Goal: Information Seeking & Learning: Learn about a topic

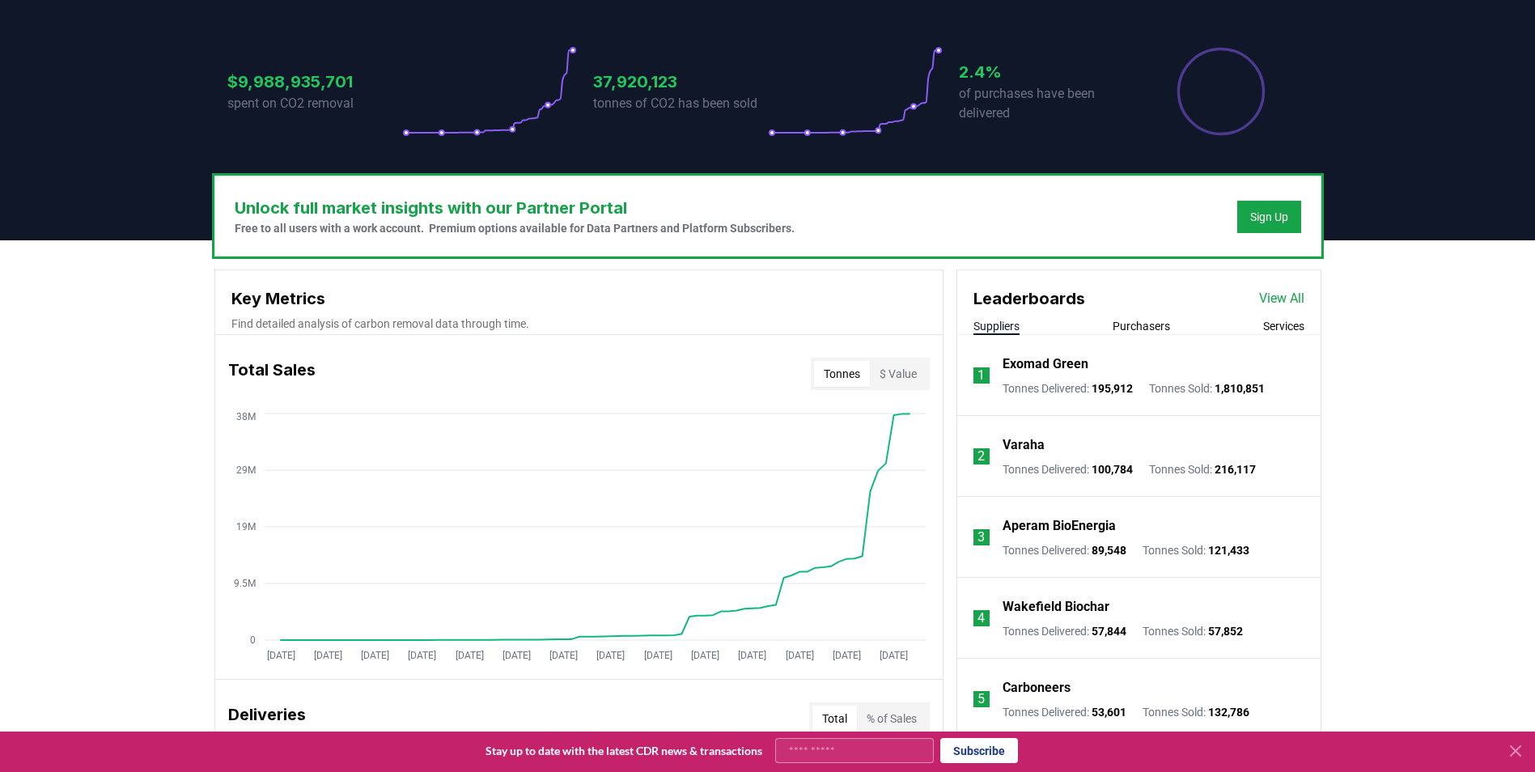
scroll to position [324, 0]
click at [1520, 757] on icon at bounding box center [1515, 750] width 19 height 19
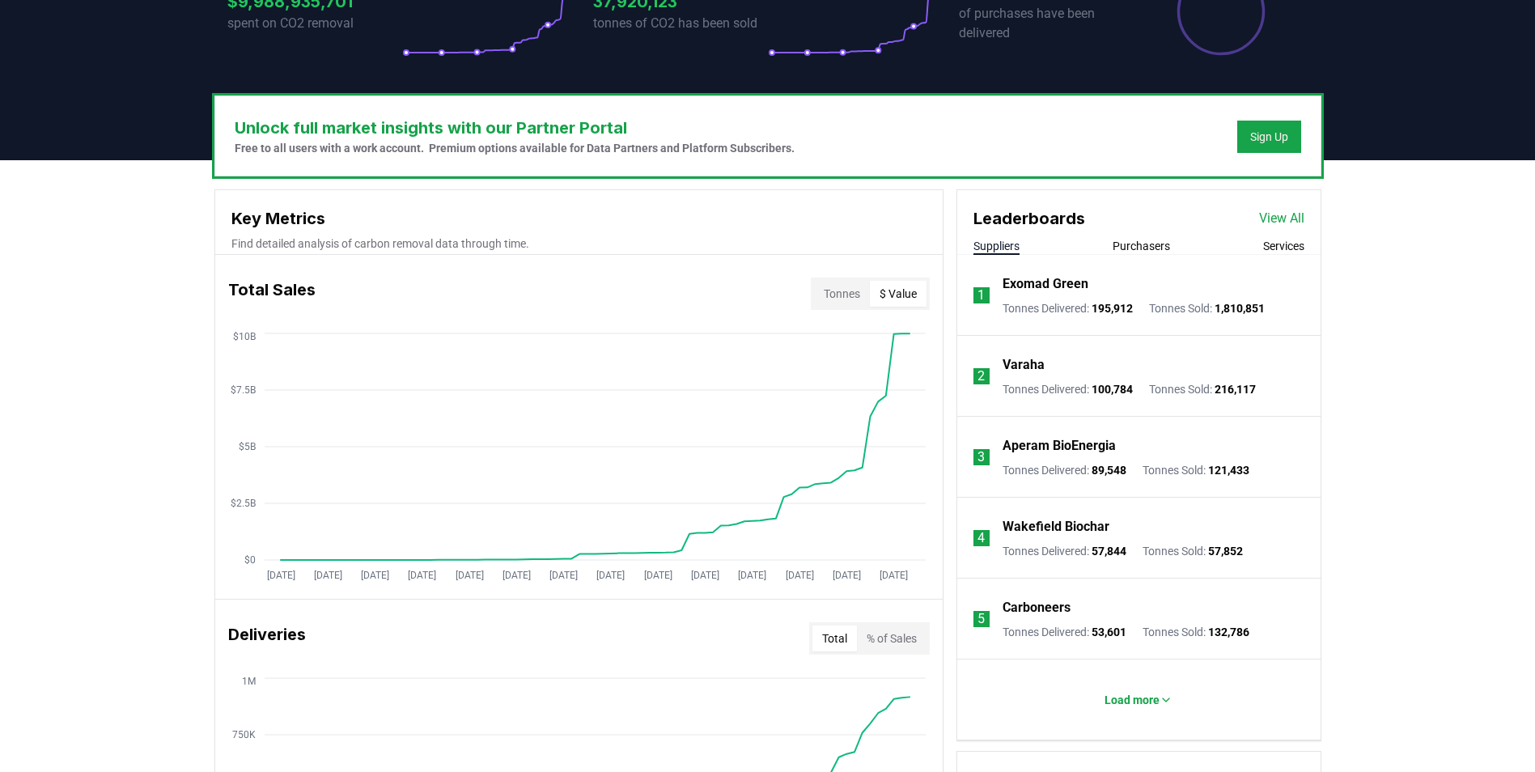
click at [911, 299] on button "$ Value" at bounding box center [898, 294] width 57 height 26
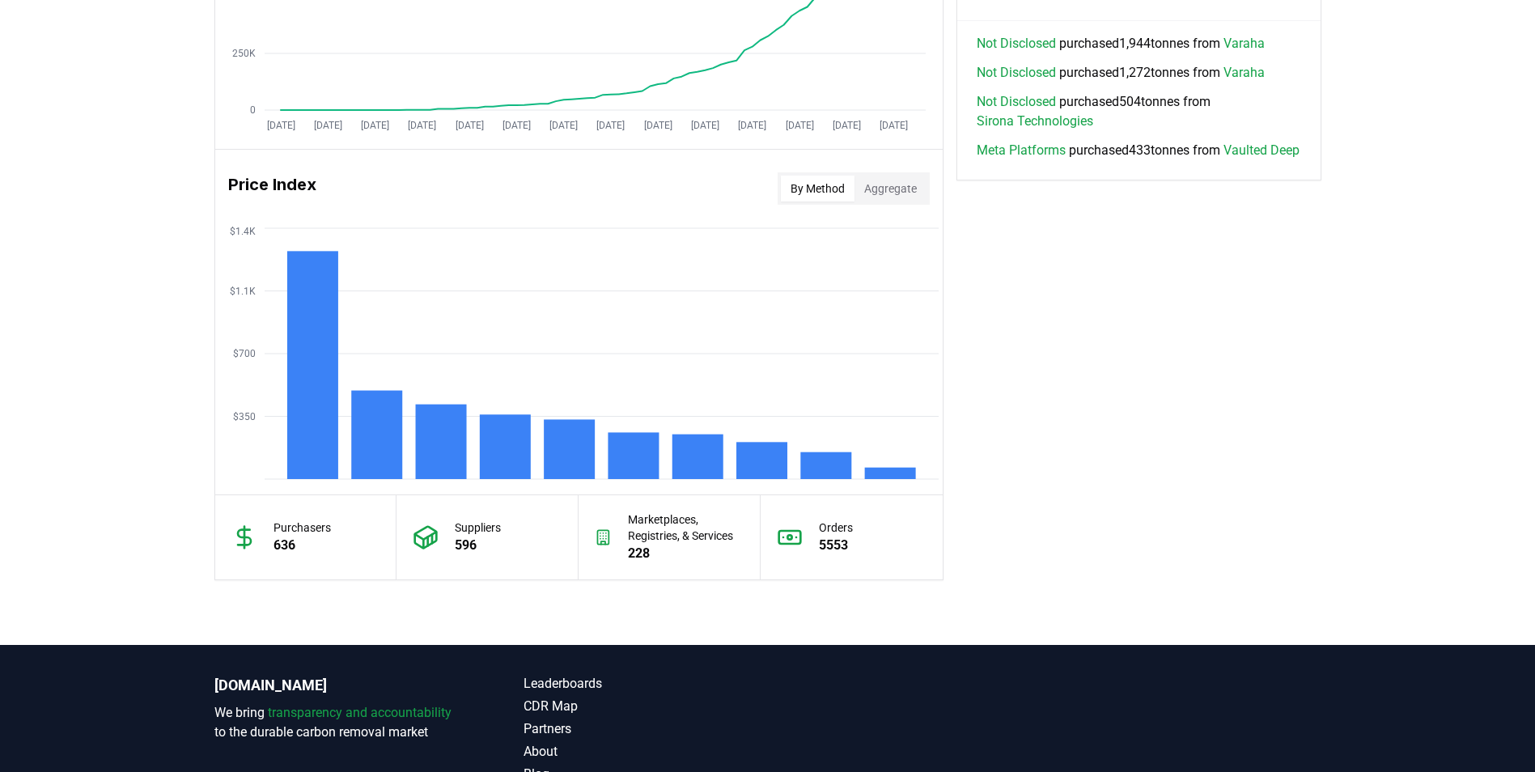
scroll to position [1214, 0]
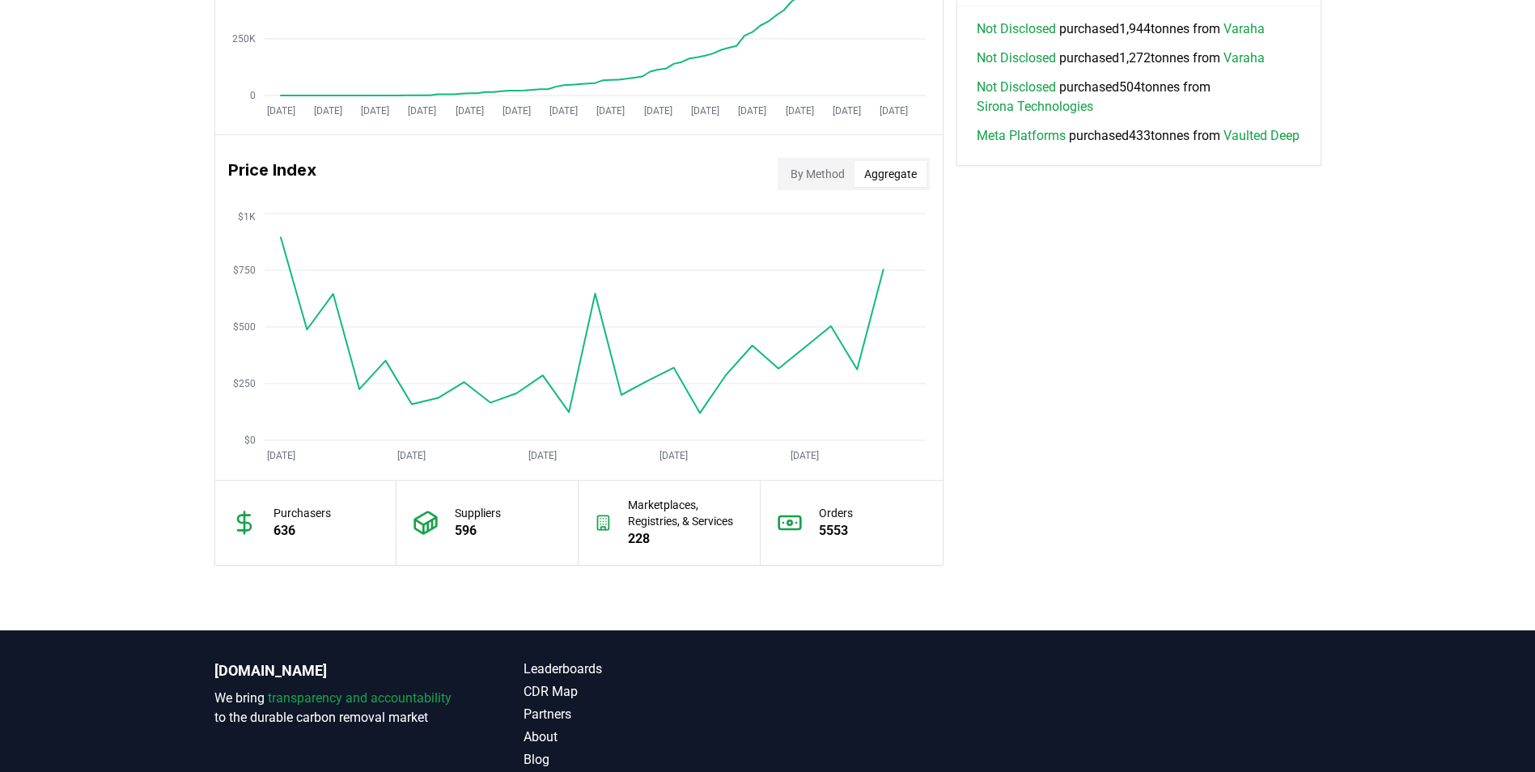
click at [877, 175] on button "Aggregate" at bounding box center [891, 174] width 72 height 26
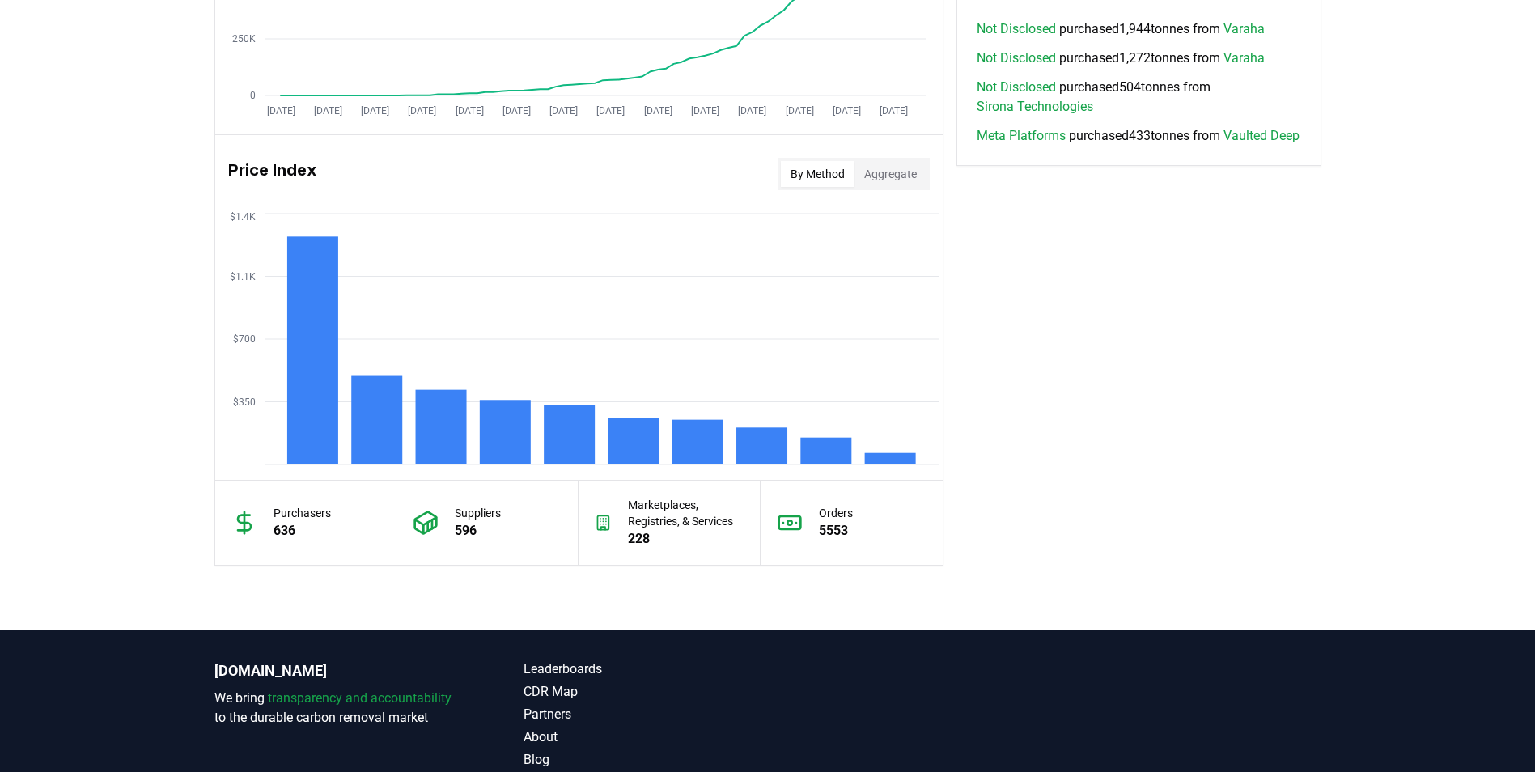
click at [811, 170] on button "By Method" at bounding box center [818, 174] width 74 height 26
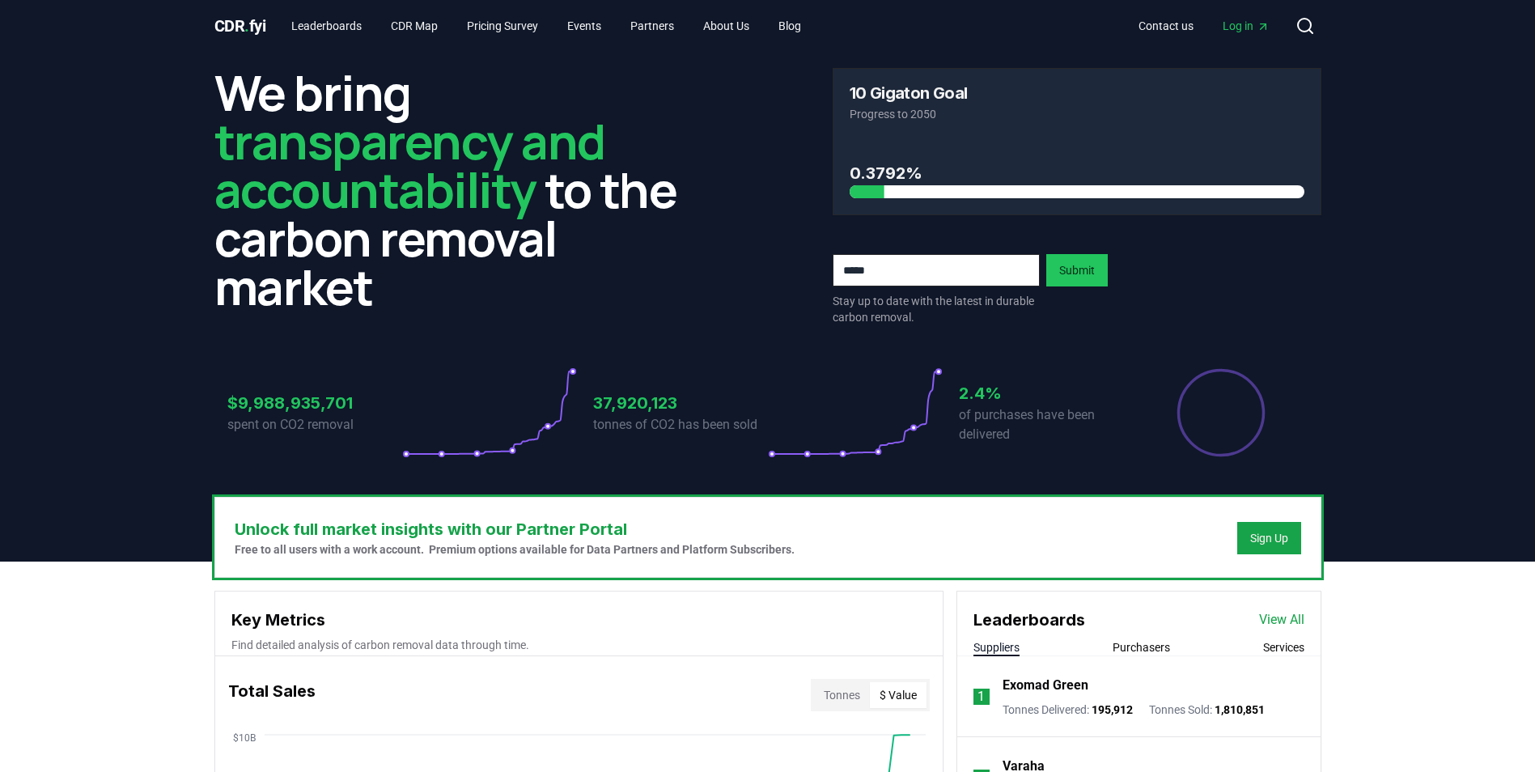
scroll to position [0, 0]
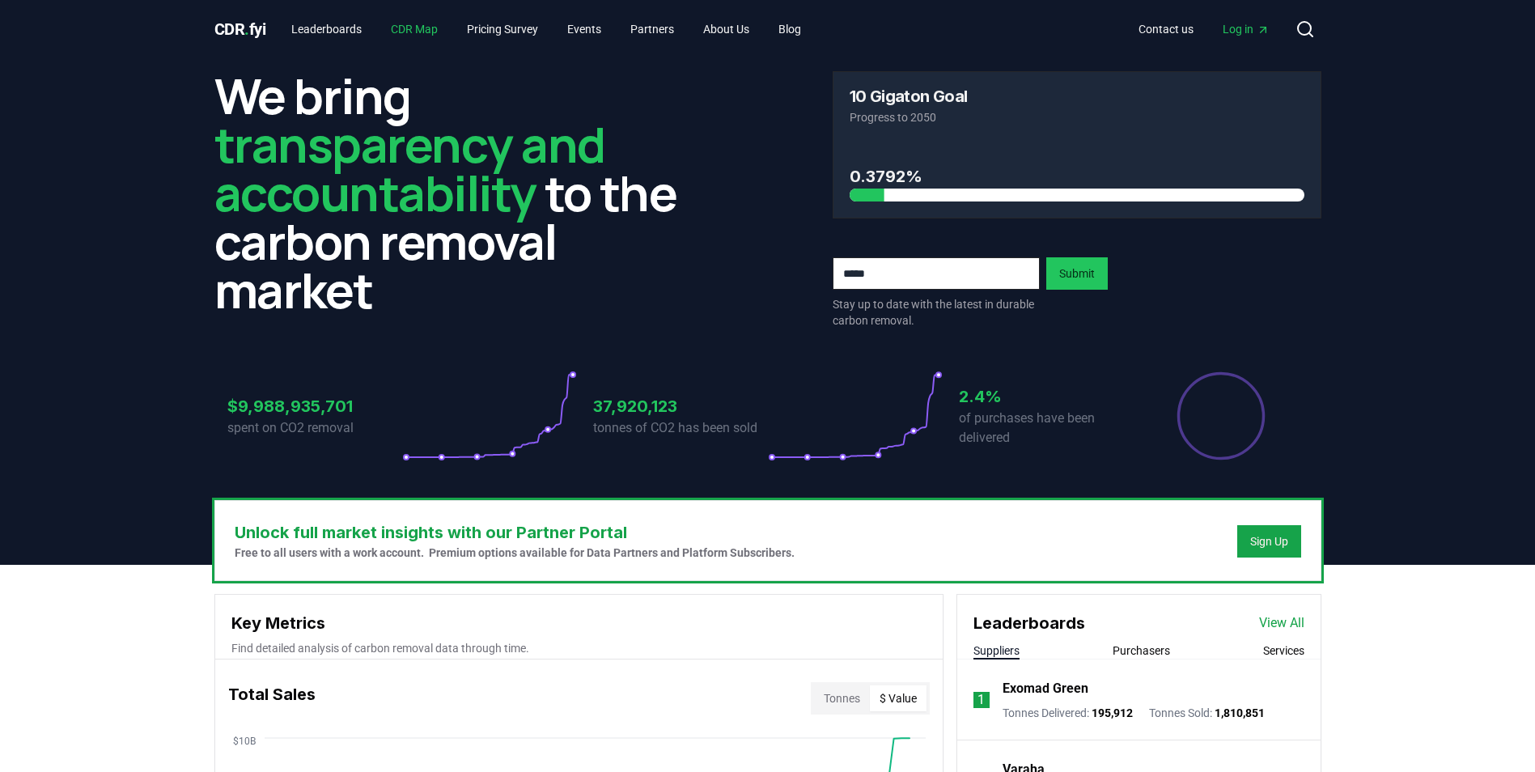
click at [404, 29] on link "CDR Map" at bounding box center [414, 29] width 73 height 29
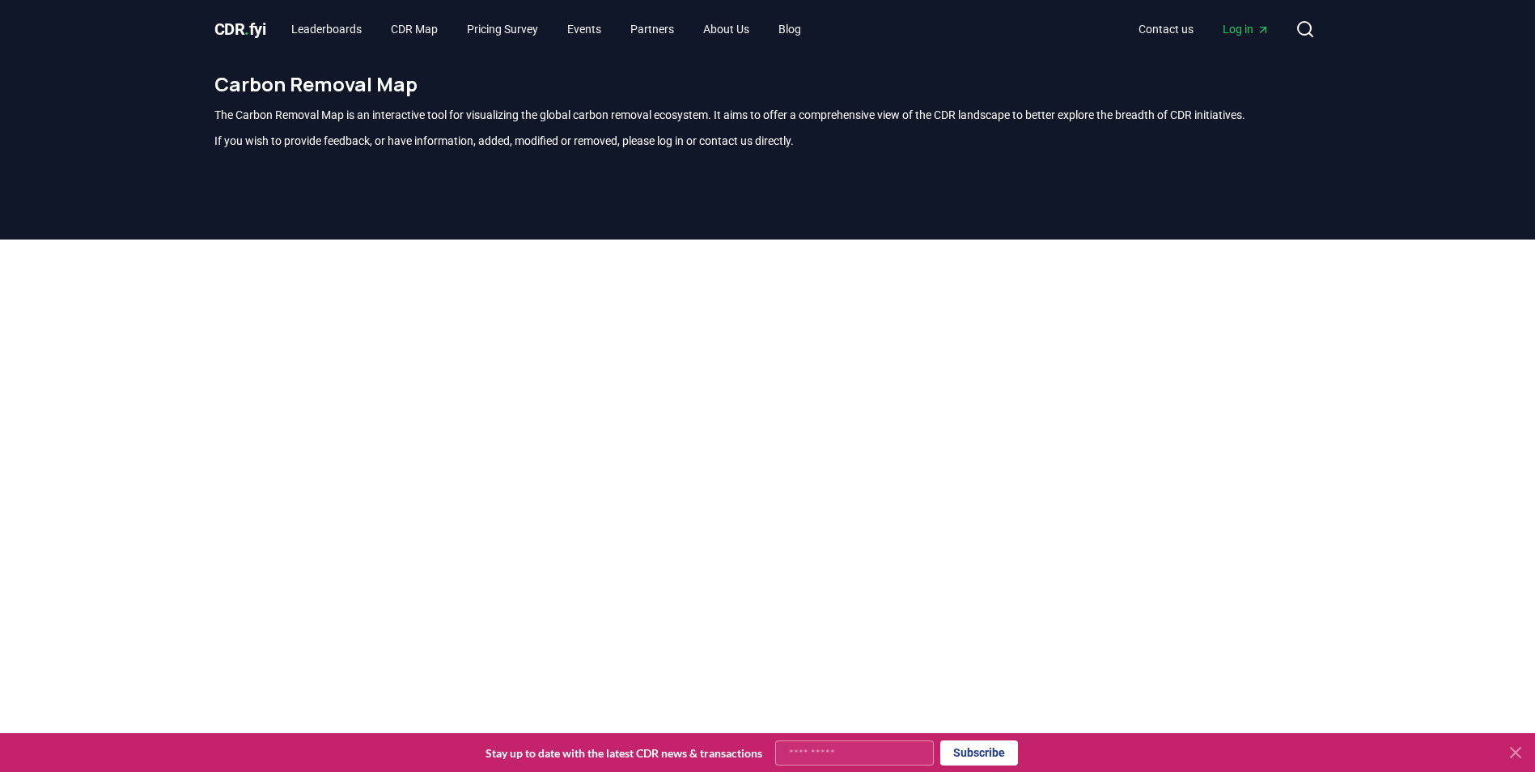
click at [1517, 749] on icon at bounding box center [1515, 752] width 19 height 19
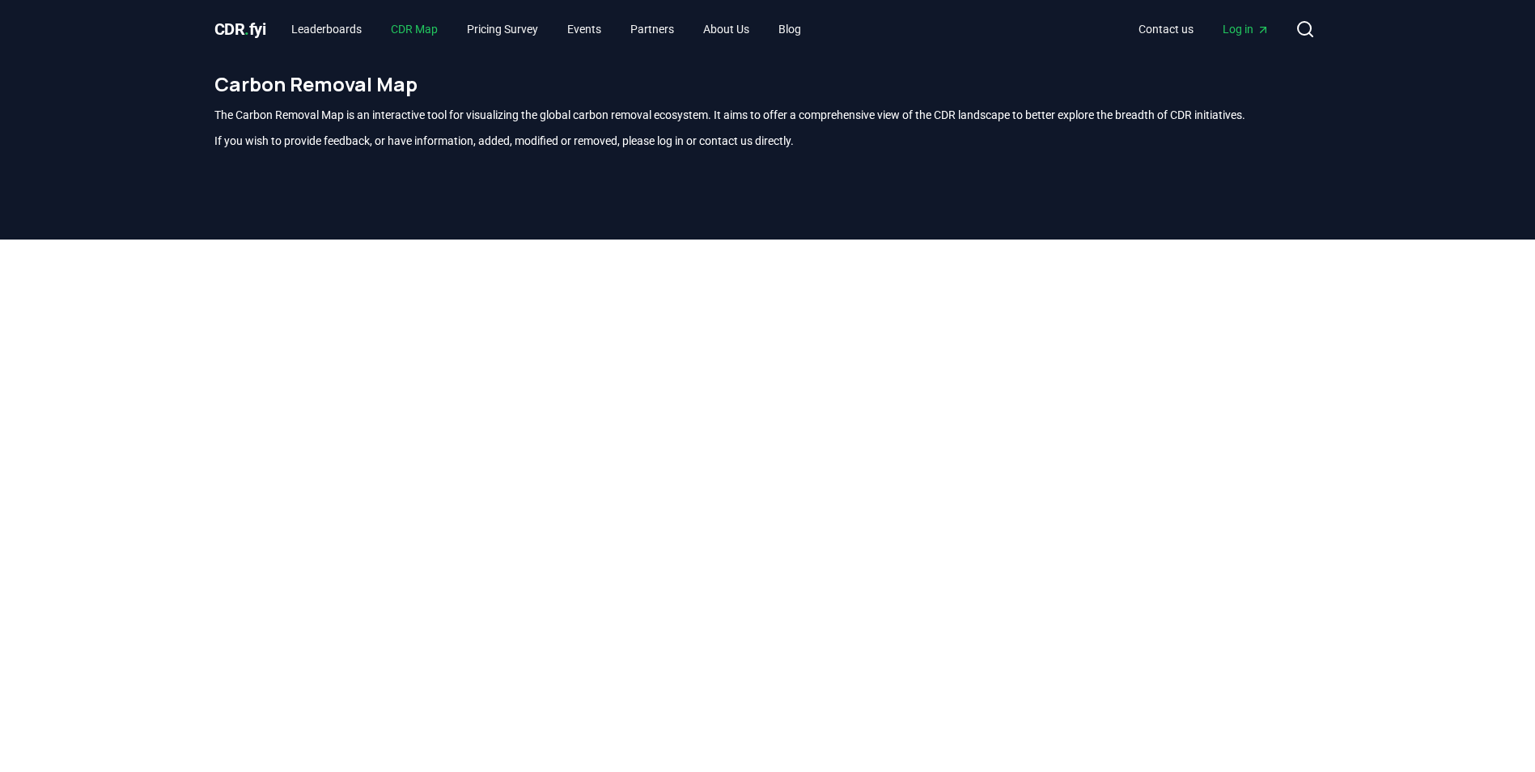
click at [413, 28] on link "CDR Map" at bounding box center [414, 29] width 73 height 29
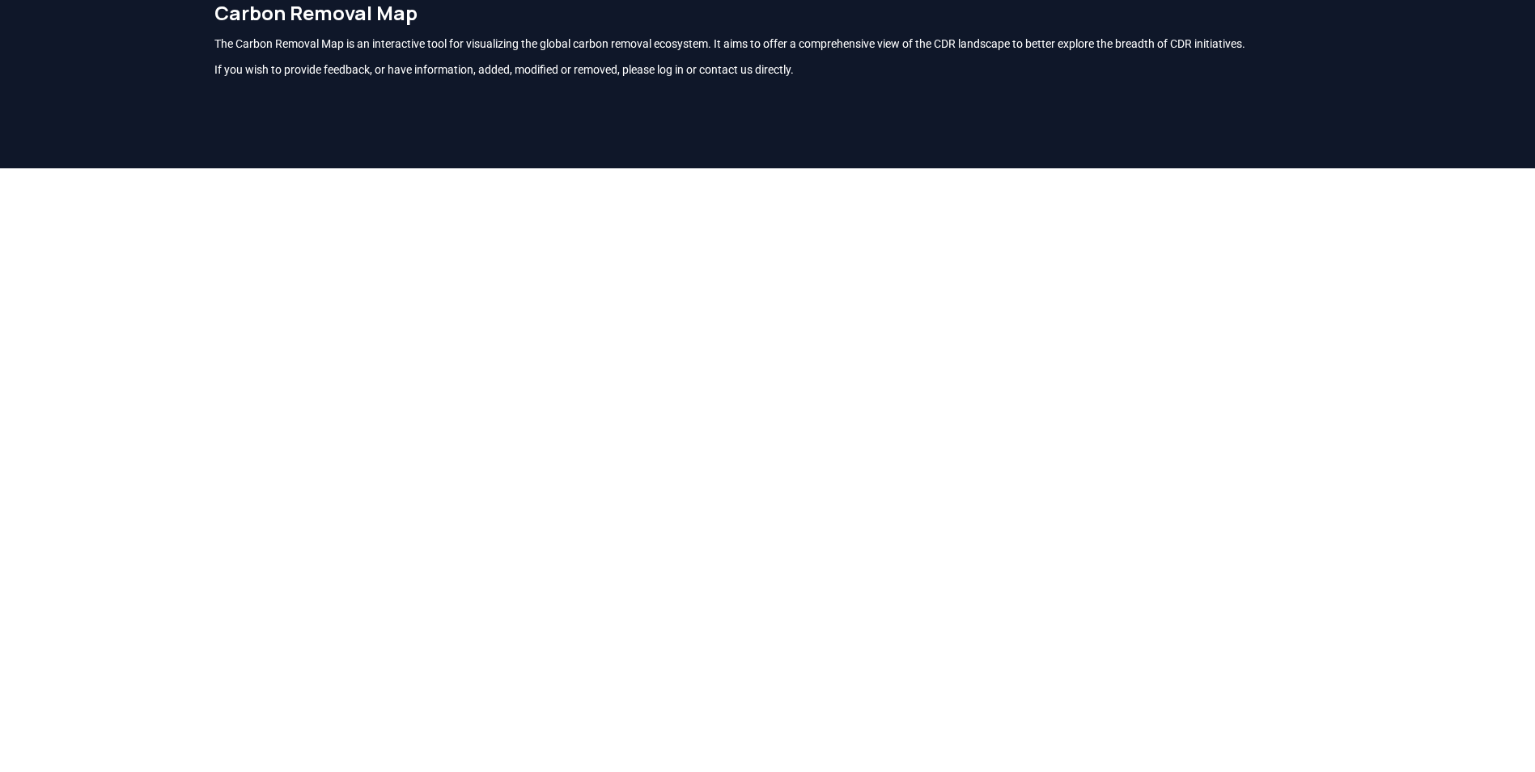
scroll to position [175, 0]
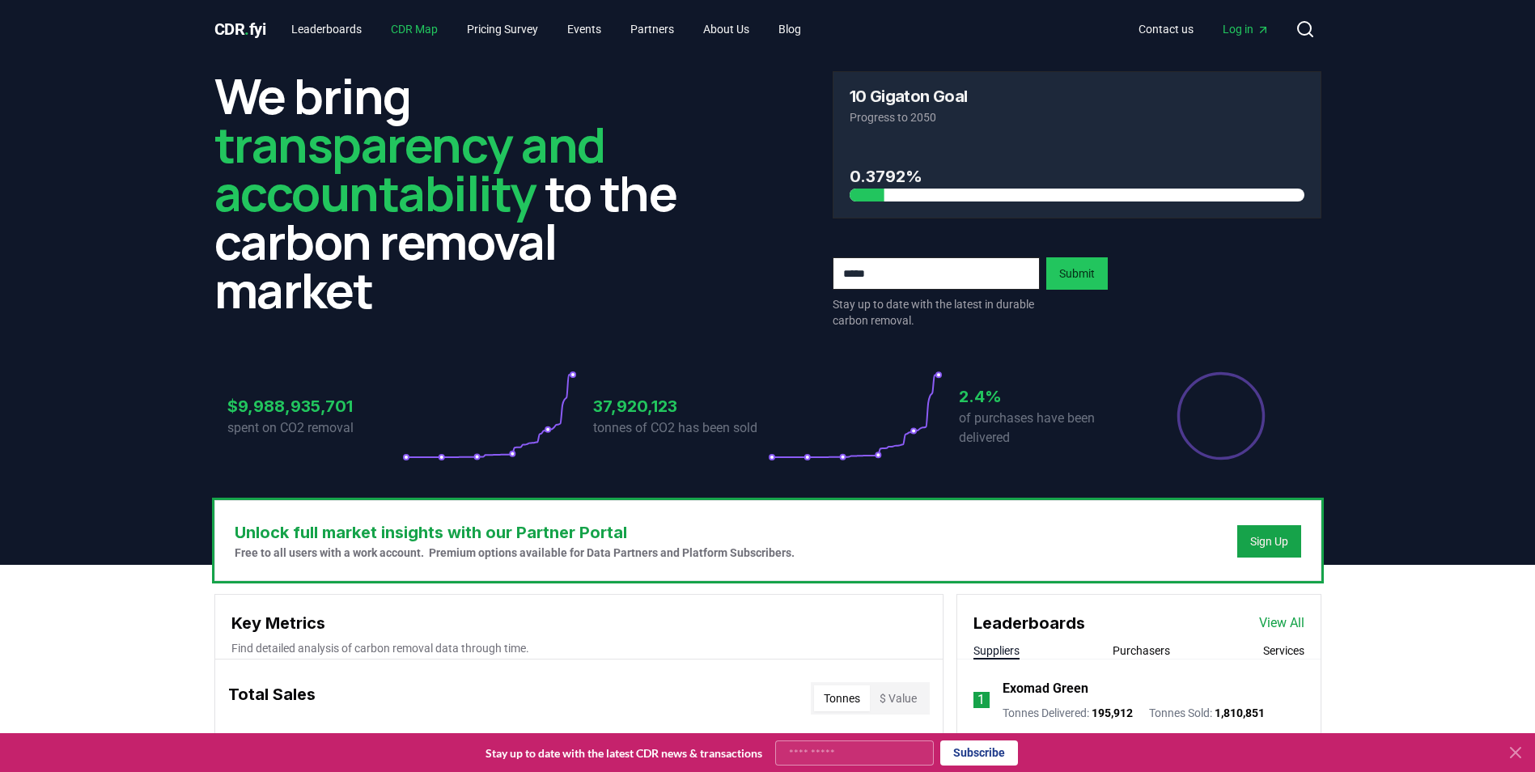
click at [418, 31] on link "CDR Map" at bounding box center [414, 29] width 73 height 29
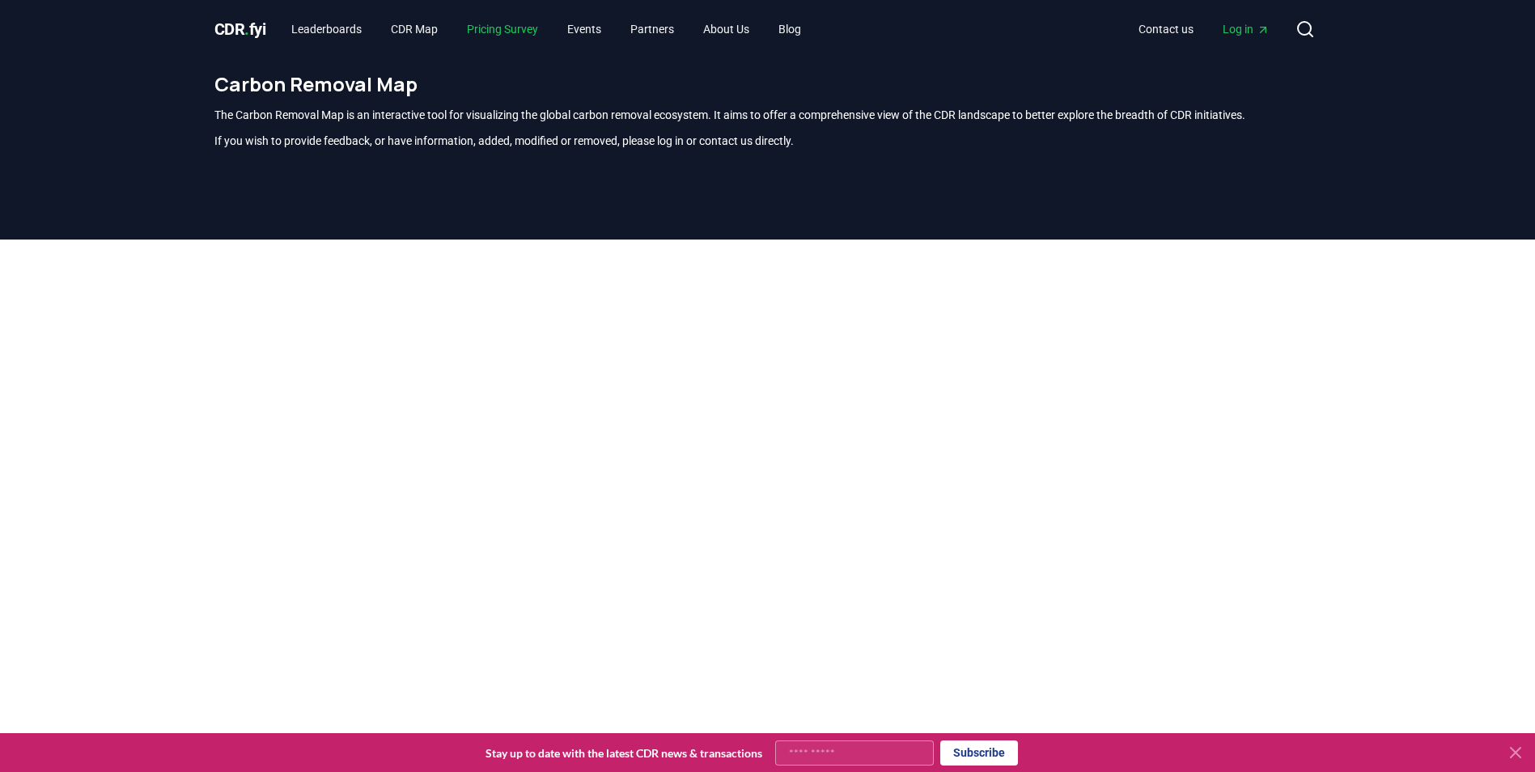
click at [535, 29] on link "Pricing Survey" at bounding box center [502, 29] width 97 height 29
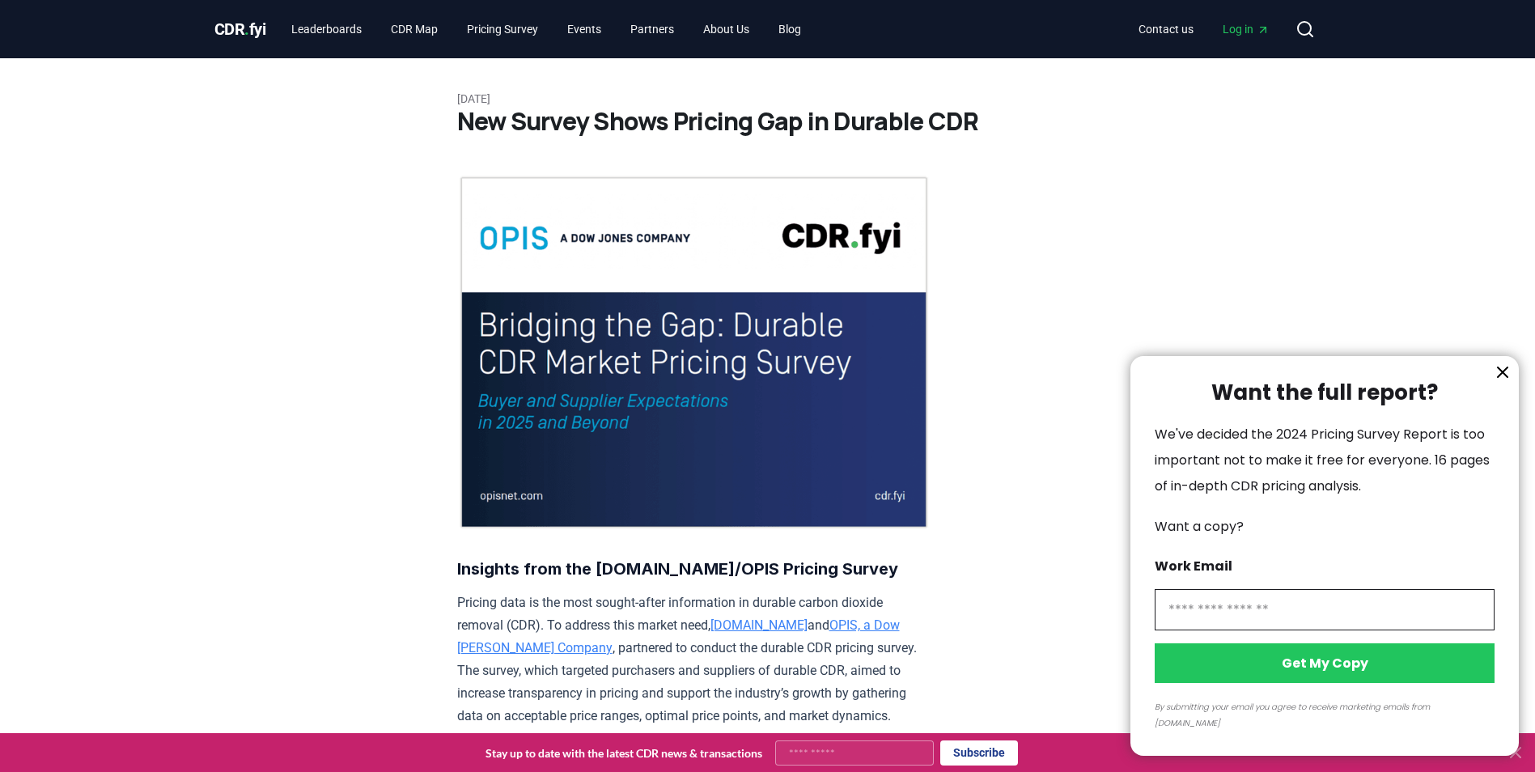
click at [1209, 631] on input "information" at bounding box center [1325, 609] width 340 height 41
type input "**********"
click at [1331, 683] on button "Get My Copy" at bounding box center [1325, 663] width 340 height 40
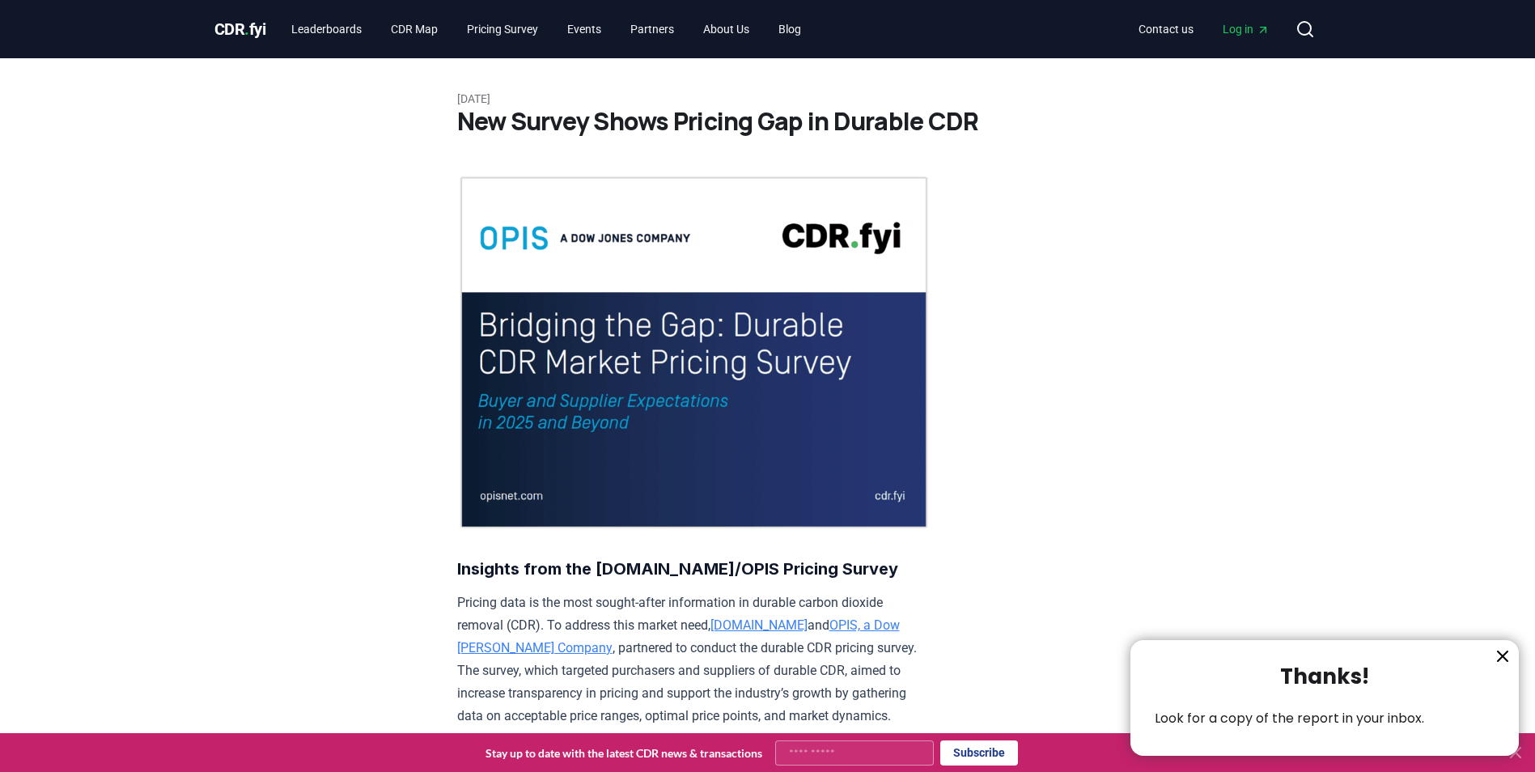
click at [1514, 652] on button "information" at bounding box center [1503, 656] width 24 height 24
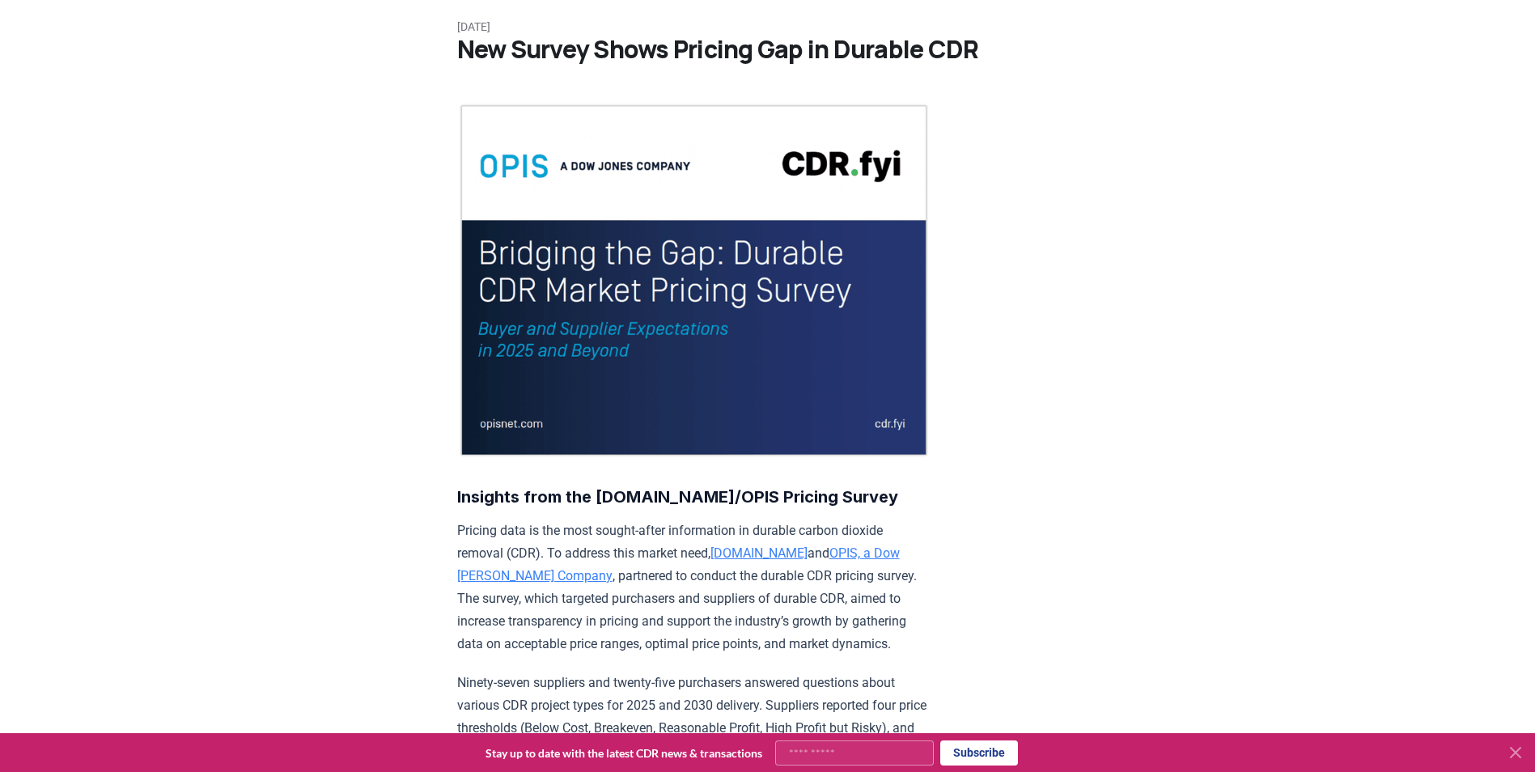
scroll to position [162, 0]
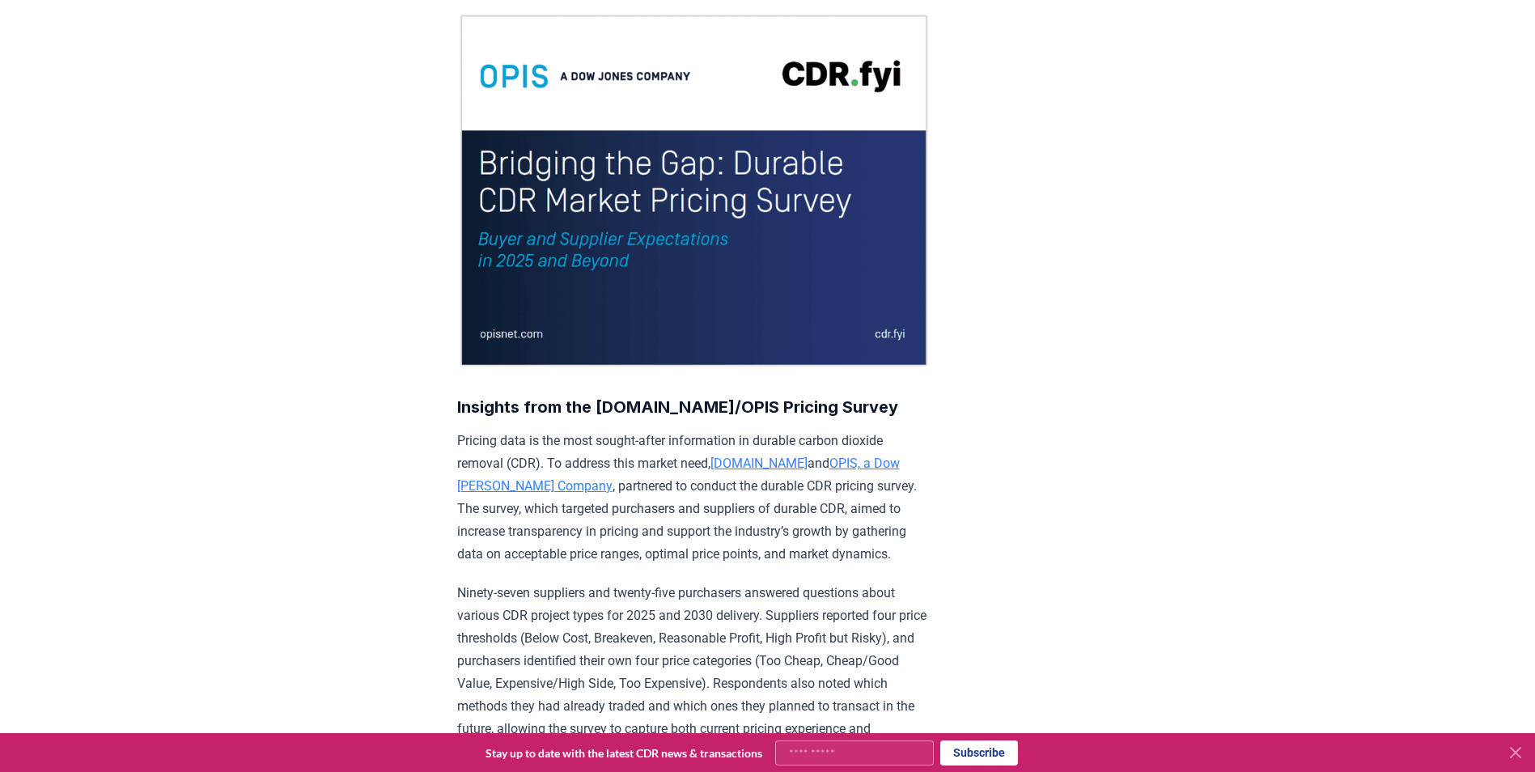
click at [1518, 749] on icon at bounding box center [1515, 752] width 19 height 19
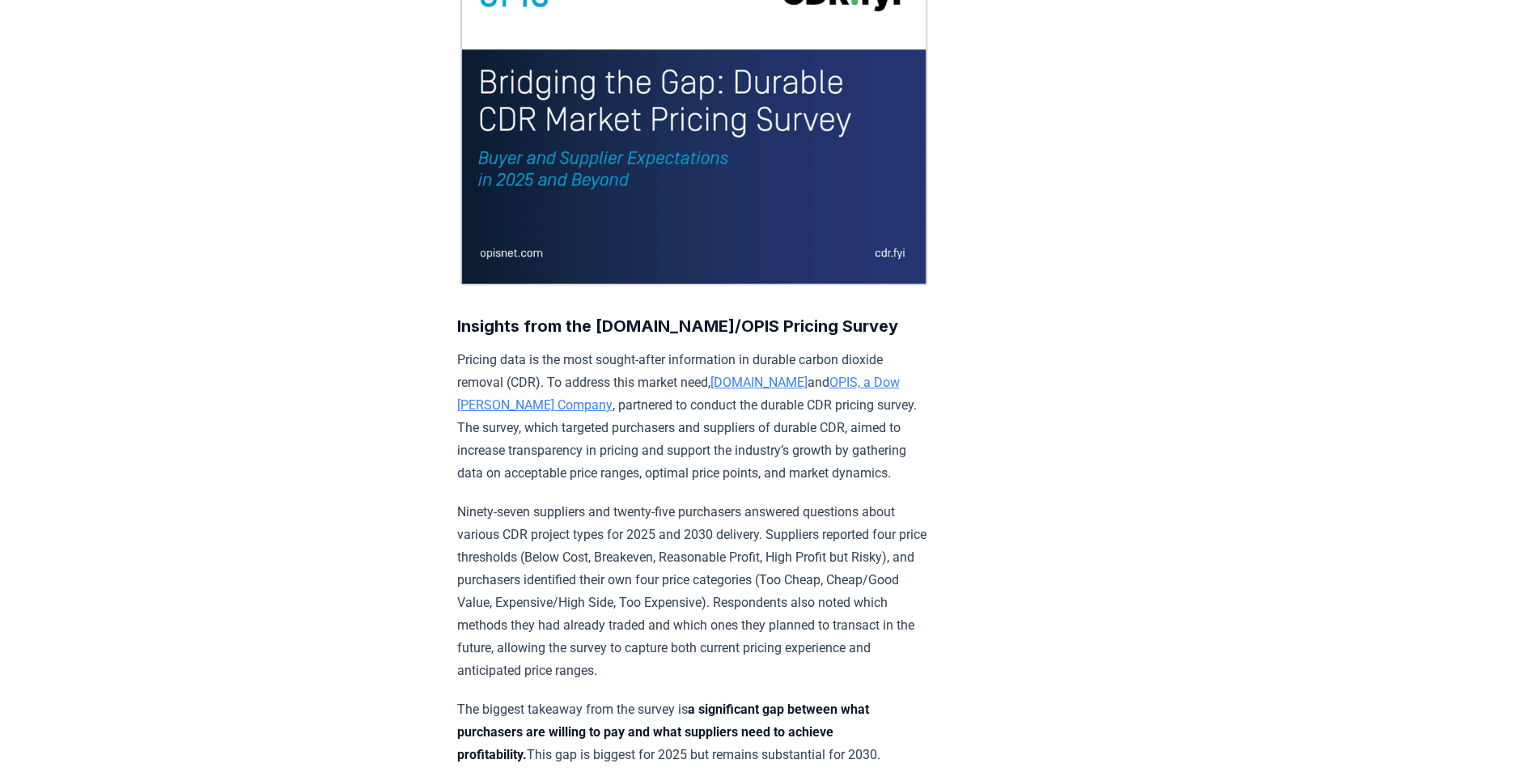
scroll to position [324, 0]
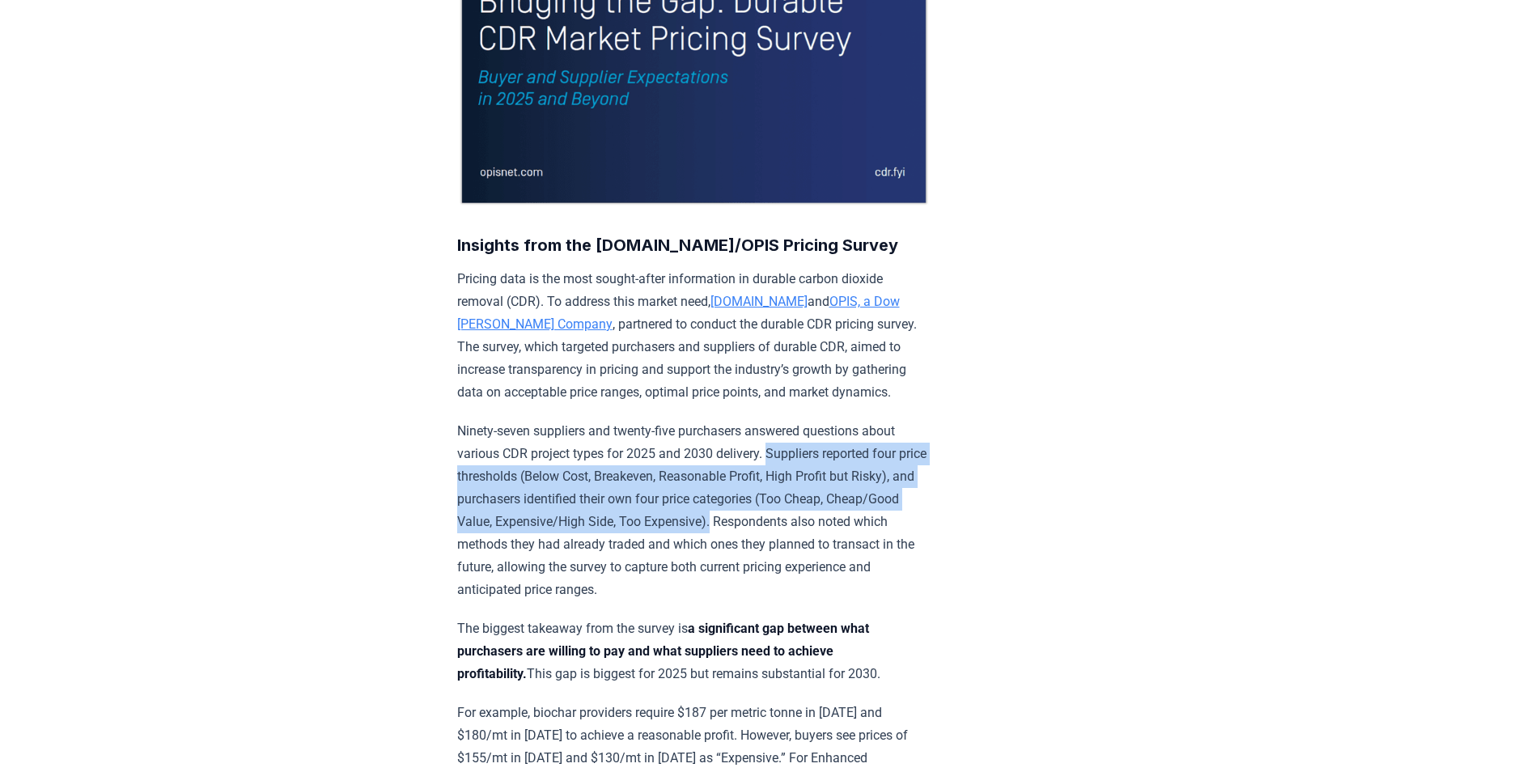
drag, startPoint x: 774, startPoint y: 450, endPoint x: 791, endPoint y: 521, distance: 73.2
click at [791, 521] on p "Ninety-seven suppliers and twenty-five purchasers answered questions about vari…" at bounding box center [693, 510] width 473 height 181
copy p "Suppliers reported four price thresholds (Below Cost, Breakeven, Reasonable Pro…"
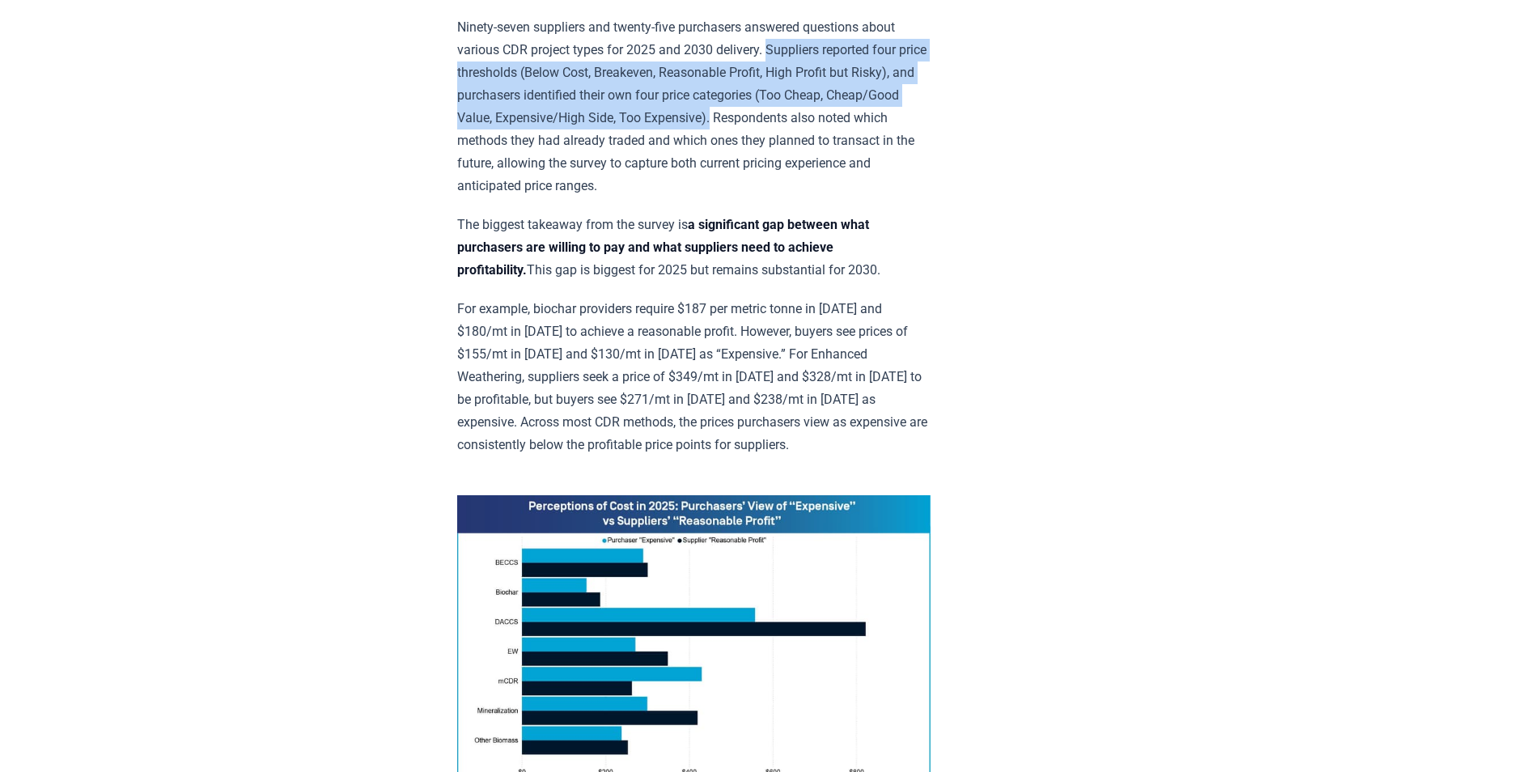
scroll to position [728, 0]
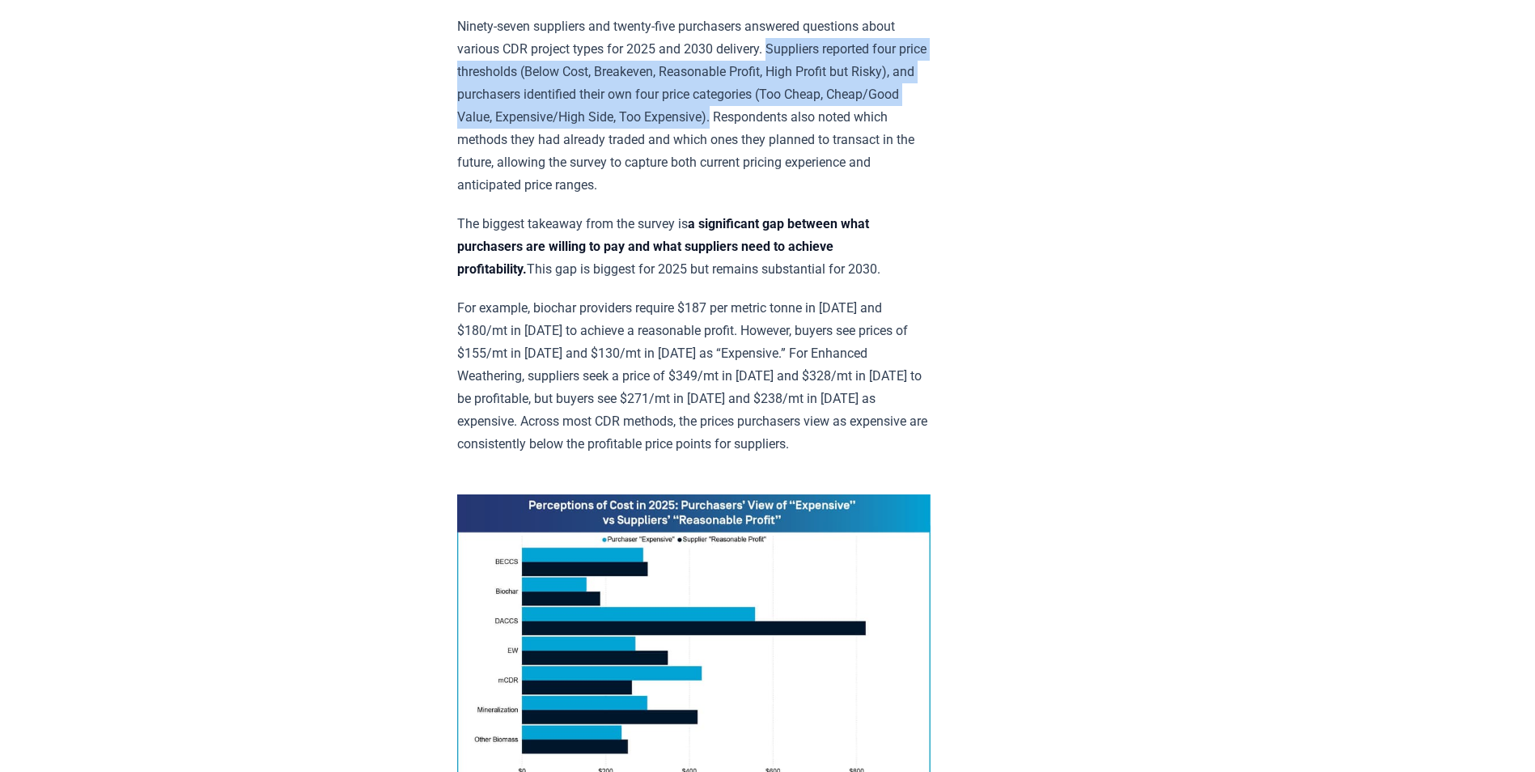
drag, startPoint x: 457, startPoint y: 213, endPoint x: 911, endPoint y: 270, distance: 457.7
click at [911, 270] on p "The biggest takeaway from the survey is a significant gap between what purchase…" at bounding box center [693, 247] width 473 height 68
drag, startPoint x: 911, startPoint y: 270, endPoint x: 841, endPoint y: 258, distance: 71.5
drag, startPoint x: 841, startPoint y: 258, endPoint x: 805, endPoint y: 270, distance: 37.4
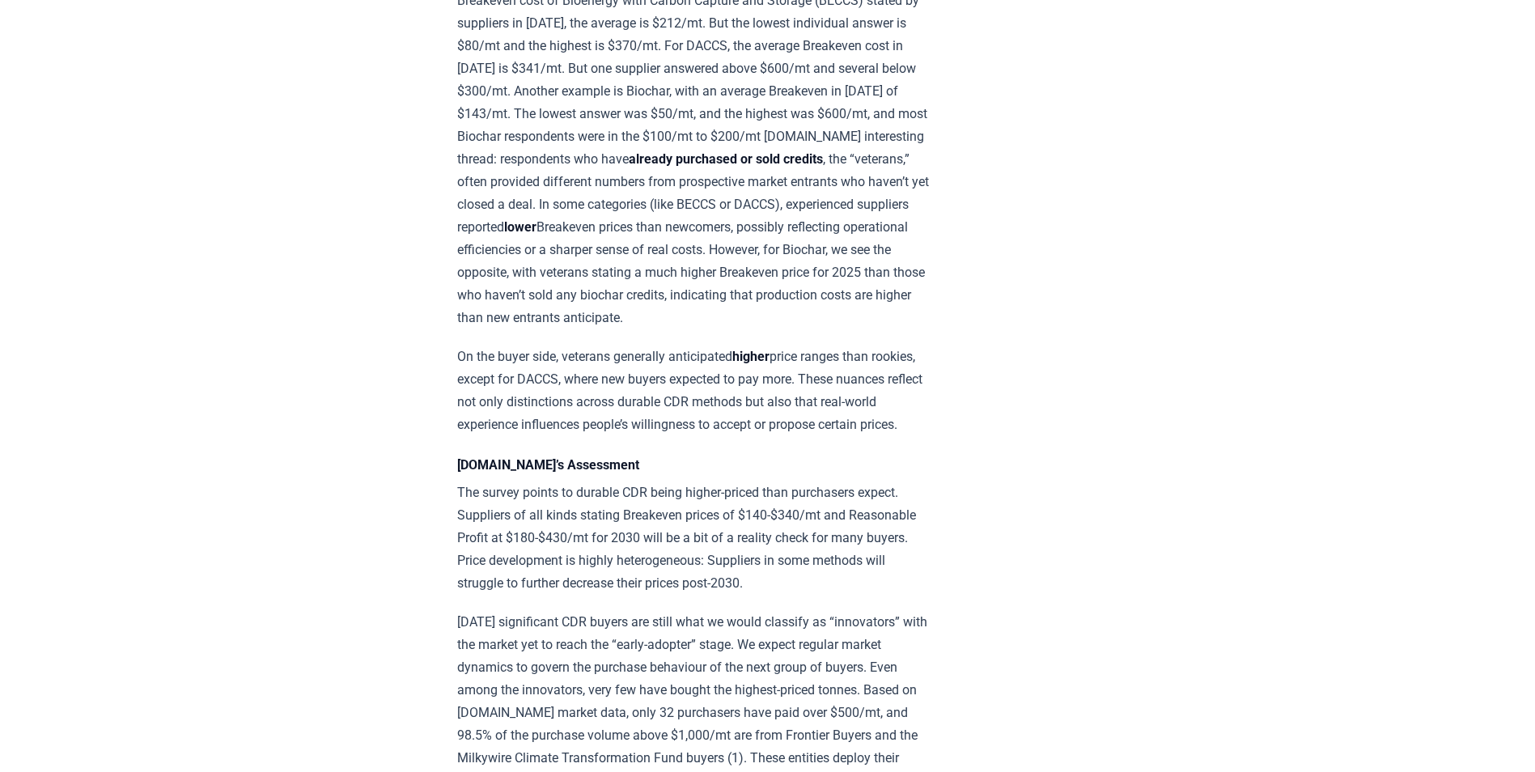
scroll to position [1700, 0]
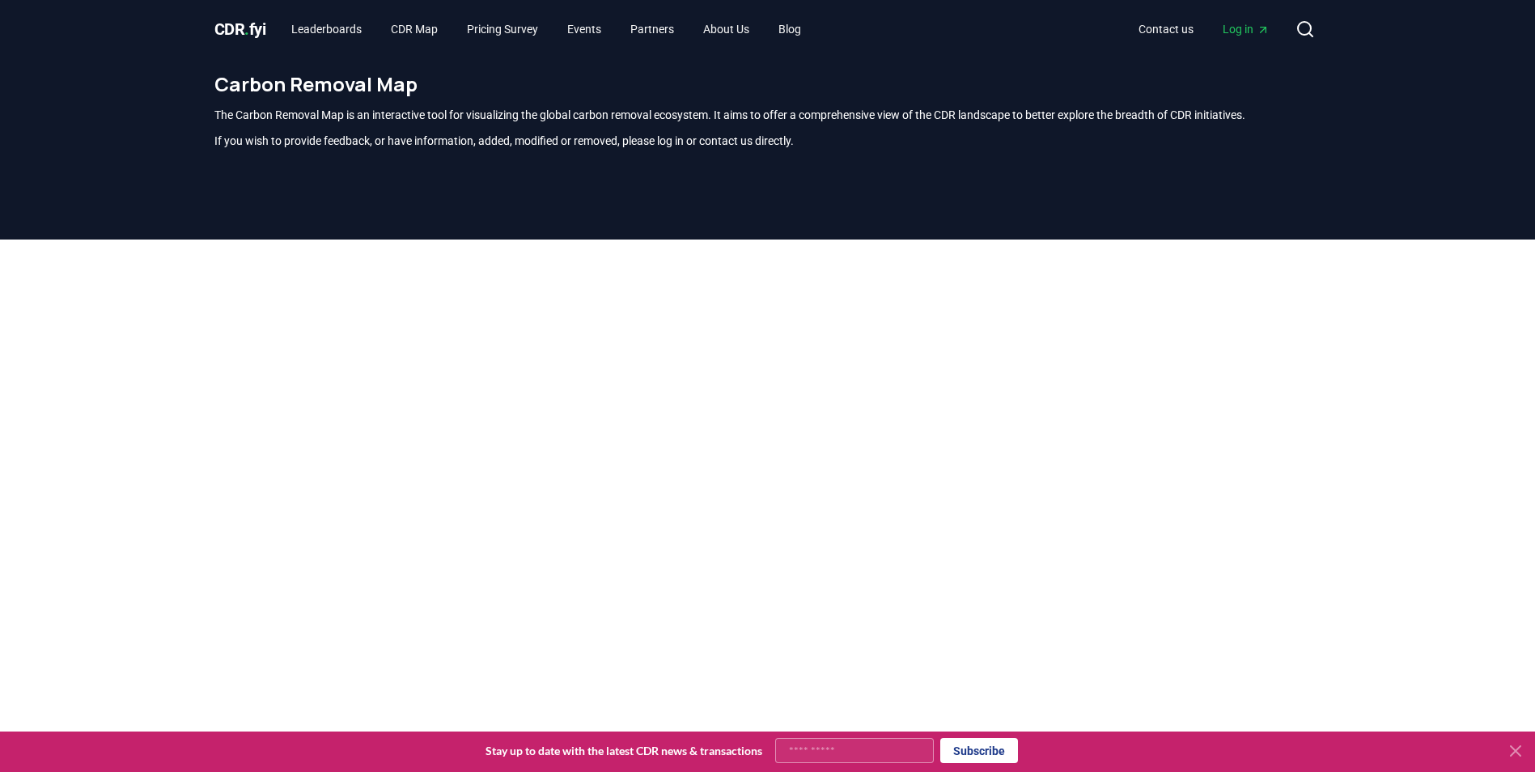
scroll to position [476, 0]
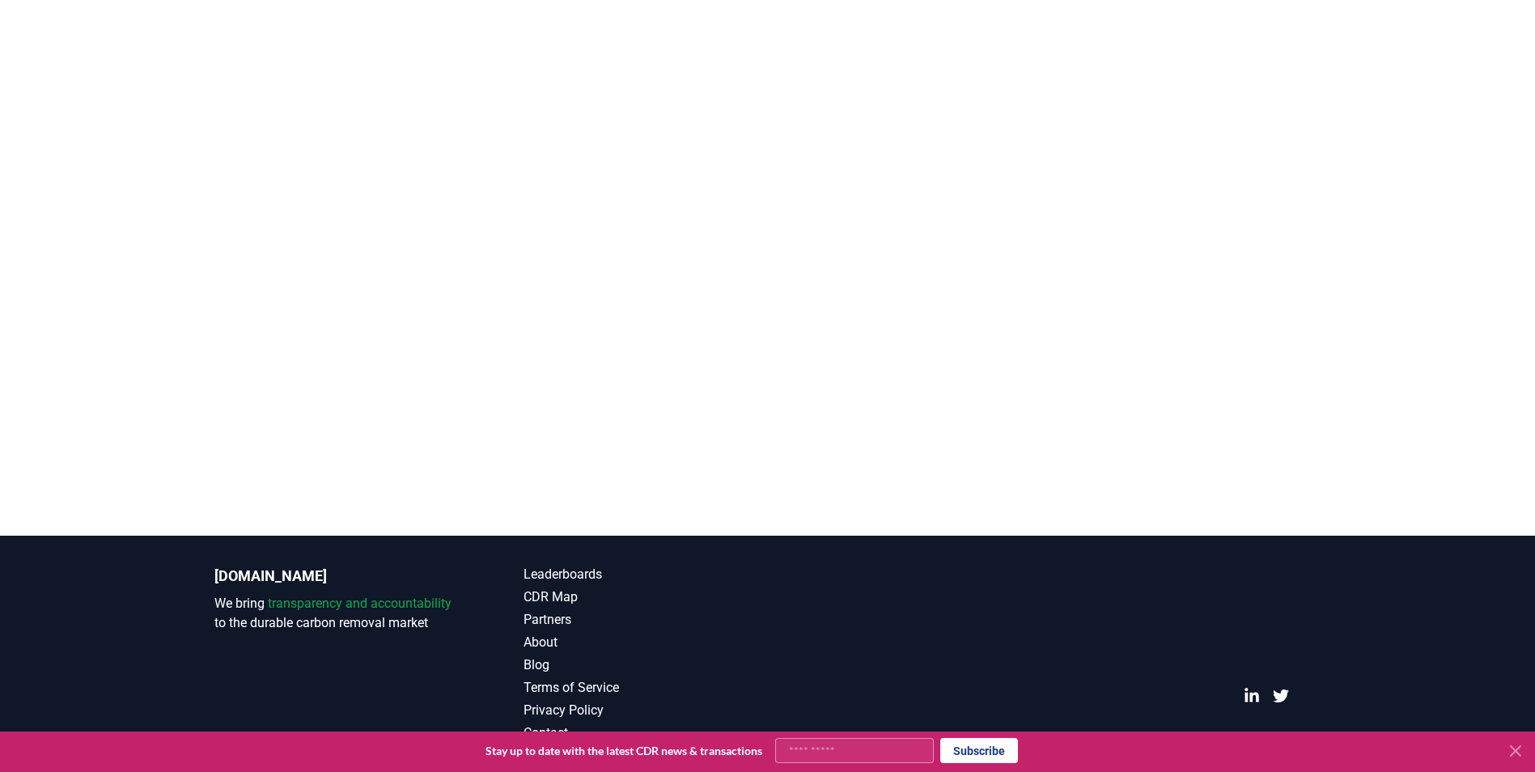
click at [1513, 763] on button at bounding box center [1516, 751] width 26 height 26
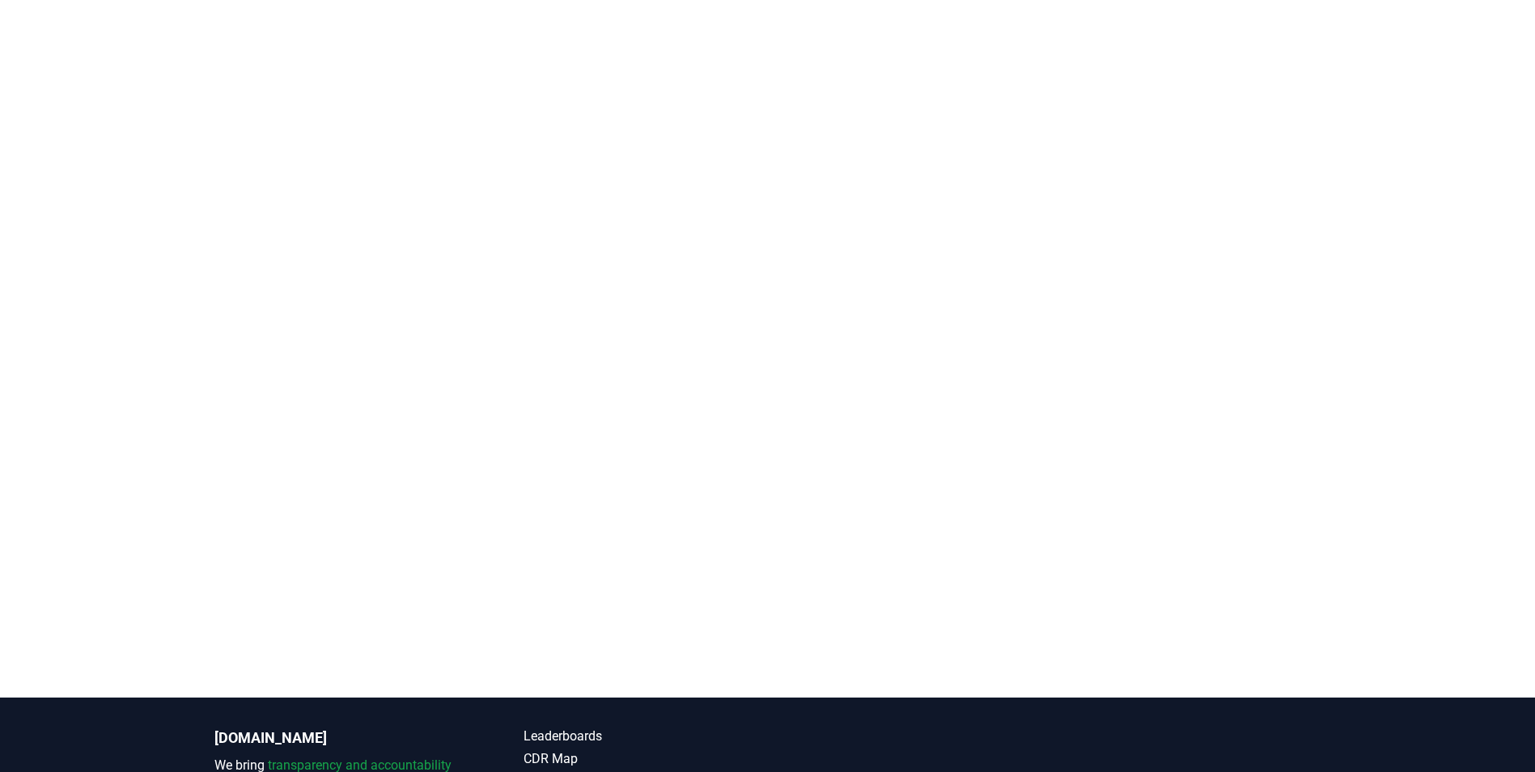
scroll to position [0, 0]
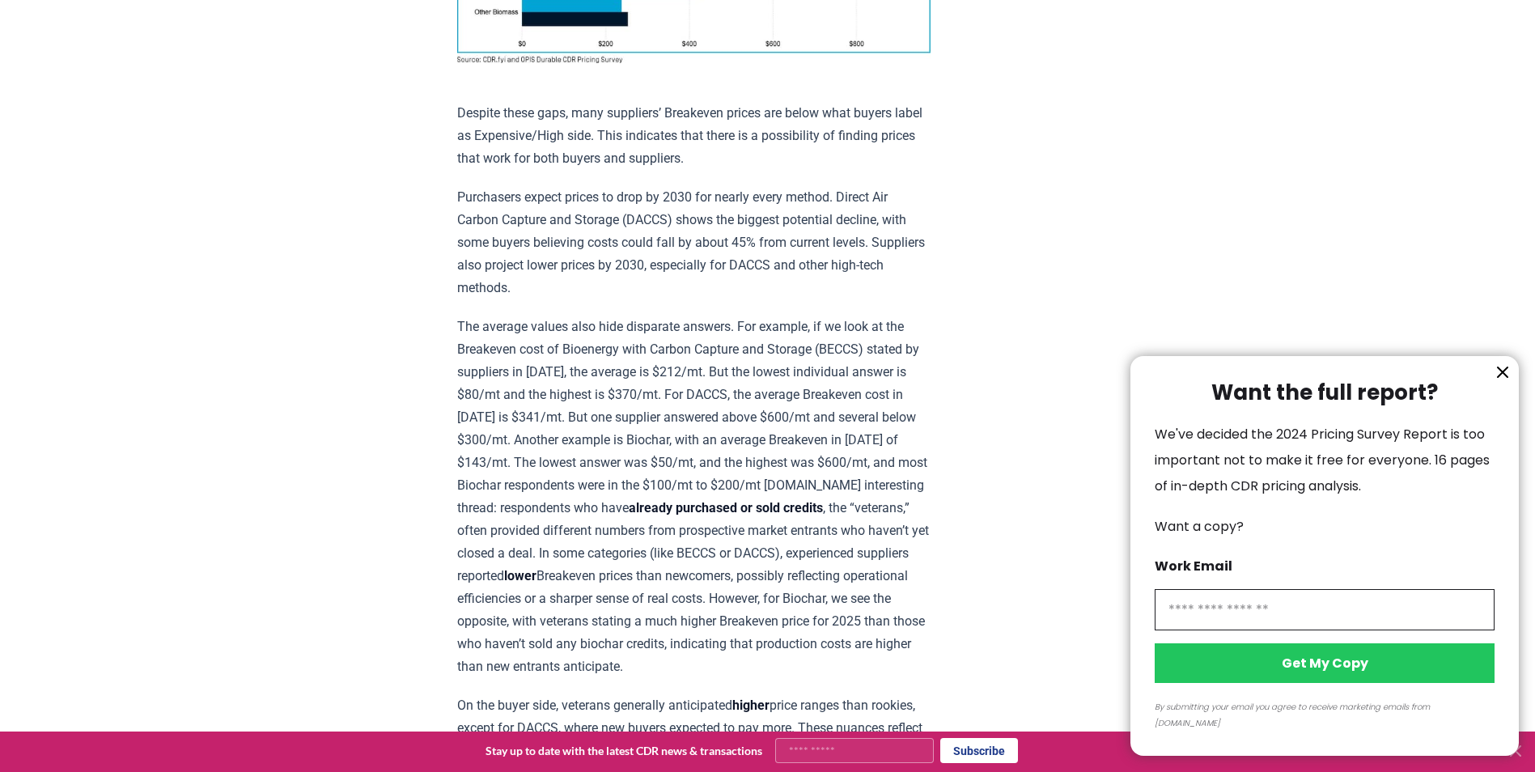
scroll to position [1457, 0]
drag, startPoint x: 1500, startPoint y: 390, endPoint x: 1460, endPoint y: 394, distance: 39.9
click at [1493, 382] on icon "information" at bounding box center [1502, 372] width 19 height 19
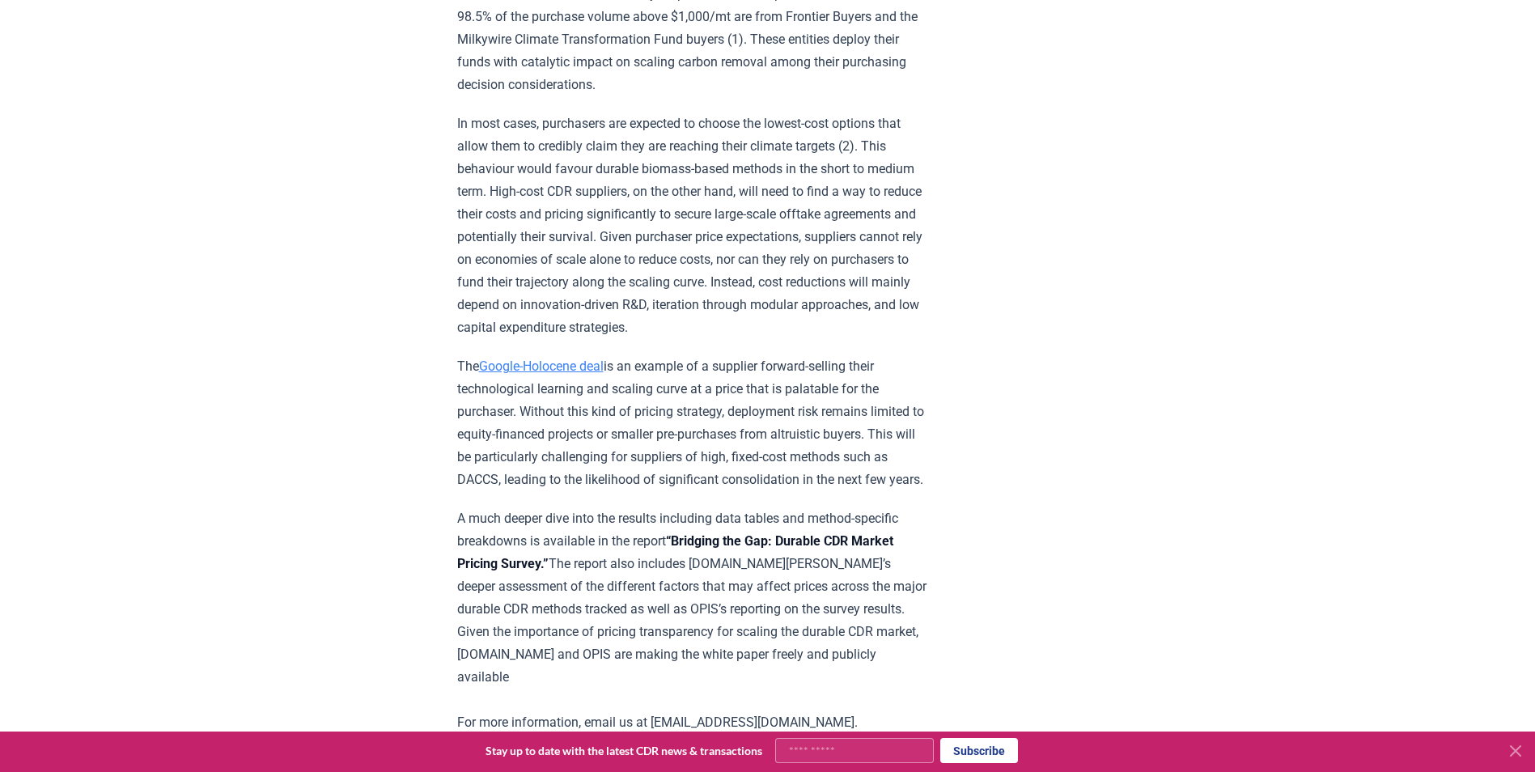
scroll to position [1957, 0]
